Goal: Browse casually

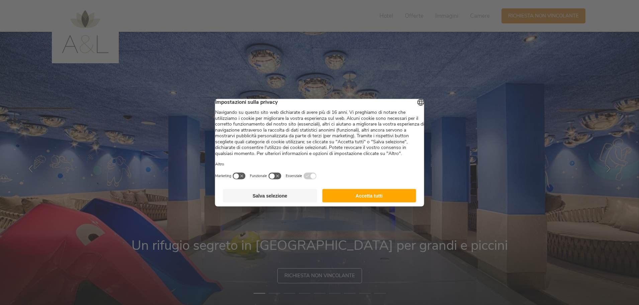
click at [326, 199] on button "Accetta tutti" at bounding box center [369, 195] width 94 height 13
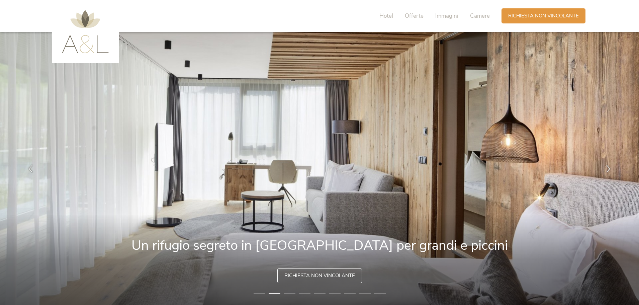
click at [93, 50] on img at bounding box center [85, 31] width 47 height 43
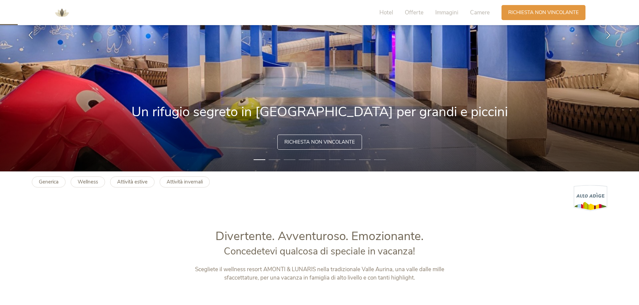
scroll to position [134, 0]
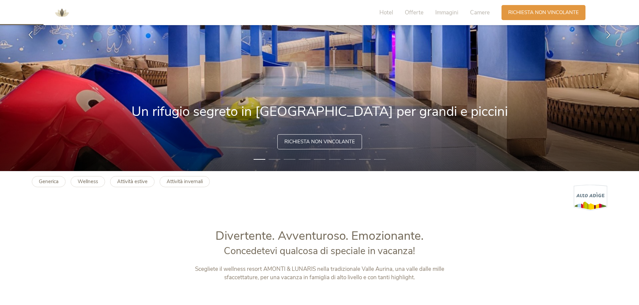
click at [272, 160] on li "2" at bounding box center [275, 159] width 12 height 7
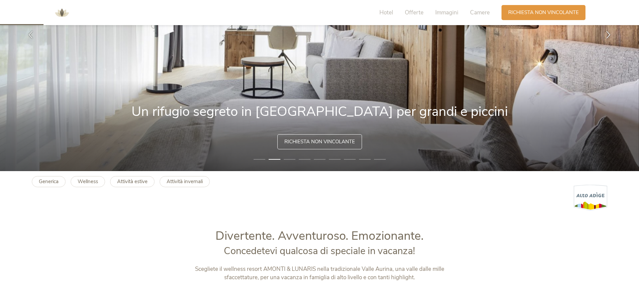
click at [302, 159] on li "4" at bounding box center [305, 159] width 12 height 7
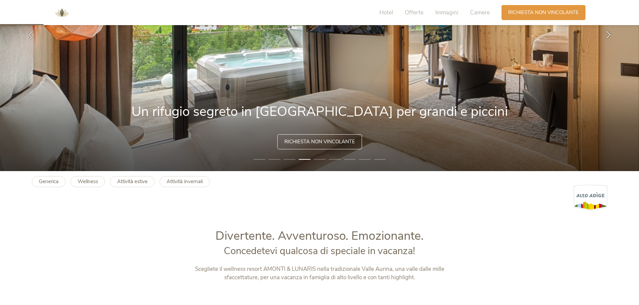
click at [294, 161] on li "3" at bounding box center [290, 159] width 12 height 7
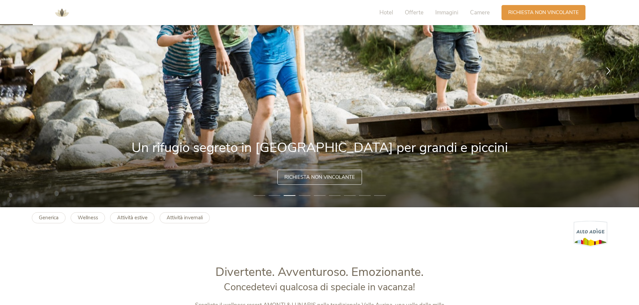
scroll to position [100, 0]
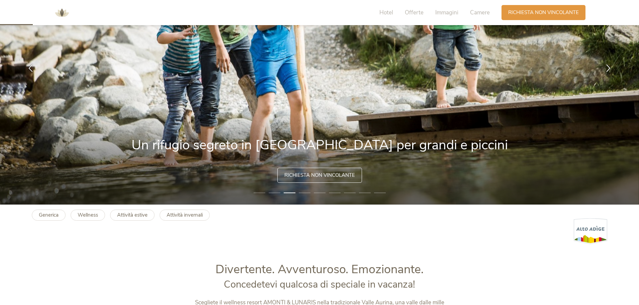
click at [334, 192] on li "6" at bounding box center [335, 192] width 12 height 7
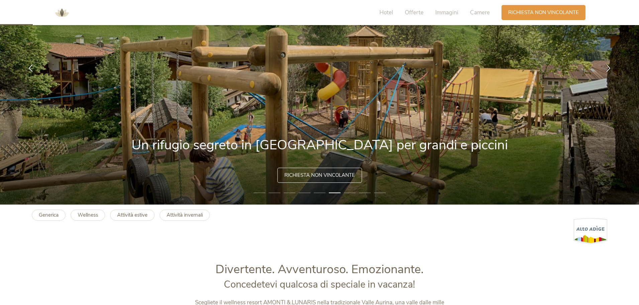
click at [355, 192] on li "7" at bounding box center [350, 192] width 12 height 7
click at [360, 193] on li "8" at bounding box center [365, 192] width 12 height 7
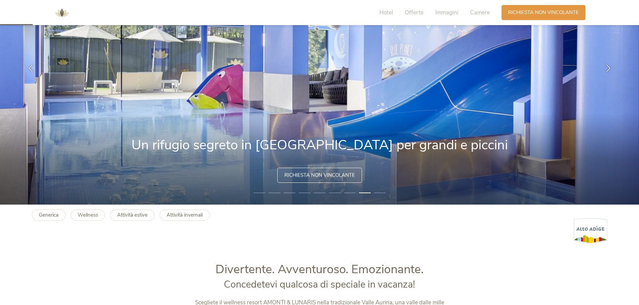
click at [381, 193] on li "9" at bounding box center [380, 192] width 12 height 7
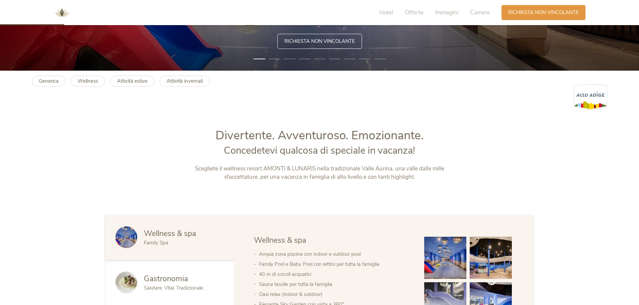
scroll to position [67, 0]
